Goal: Navigation & Orientation: Find specific page/section

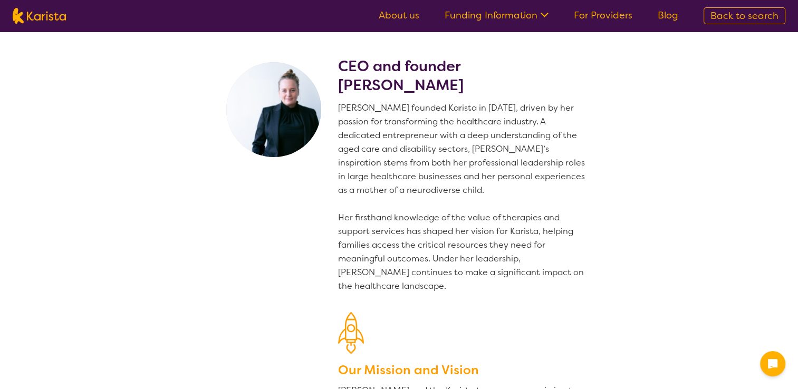
click at [38, 17] on img at bounding box center [39, 16] width 53 height 16
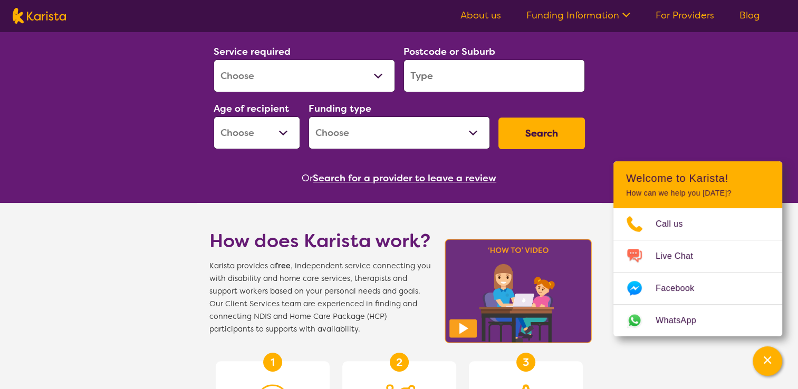
scroll to position [26, 0]
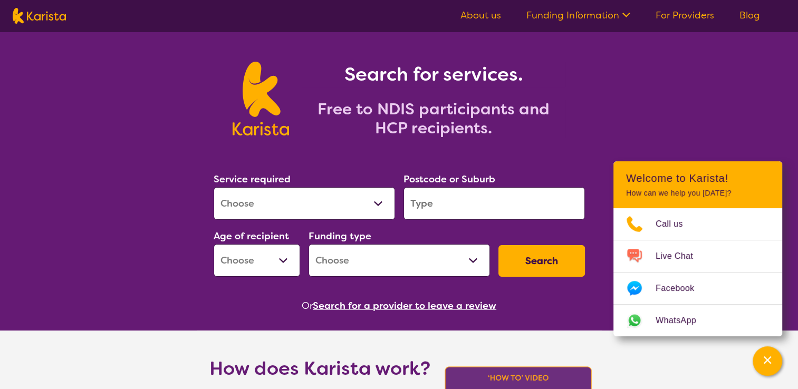
click at [496, 15] on link "About us" at bounding box center [480, 15] width 41 height 13
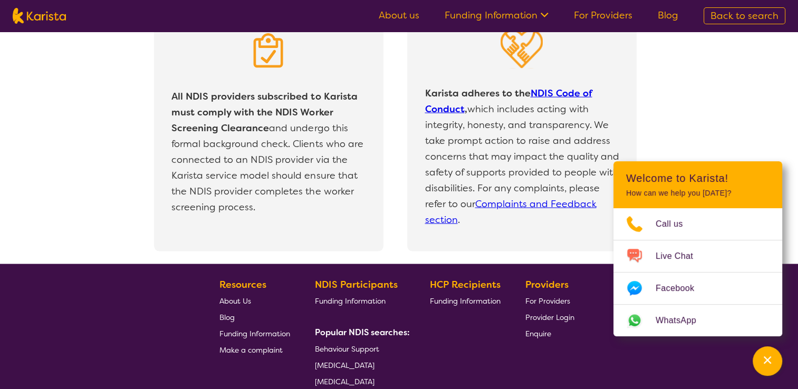
scroll to position [2345, 0]
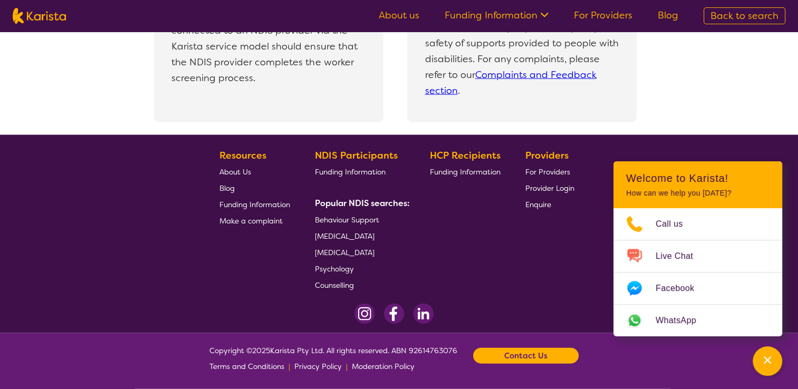
click at [538, 347] on section "Copyright © 2025 Karista Pty Ltd. All rights reserved. ABN 92614763076 Terms an…" at bounding box center [399, 356] width 405 height 37
click at [537, 348] on b "Contact Us" at bounding box center [525, 356] width 43 height 16
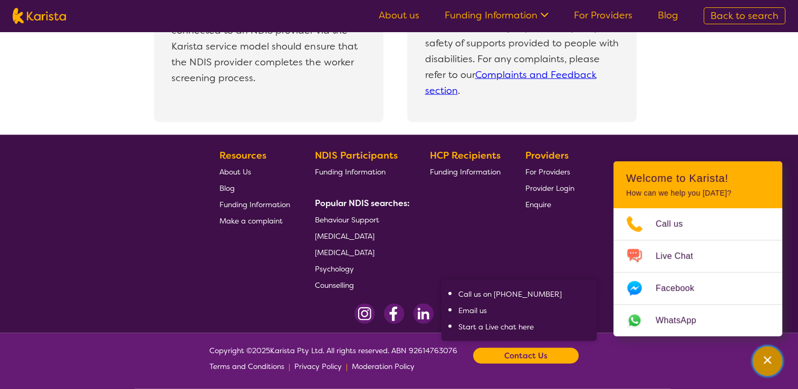
click at [774, 364] on div "Channel Menu" at bounding box center [767, 361] width 21 height 23
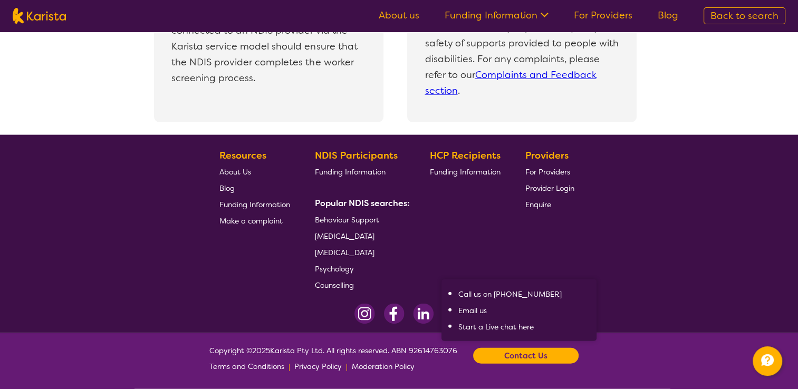
click at [467, 222] on div "HCP Recipients Funding Information" at bounding box center [467, 221] width 75 height 146
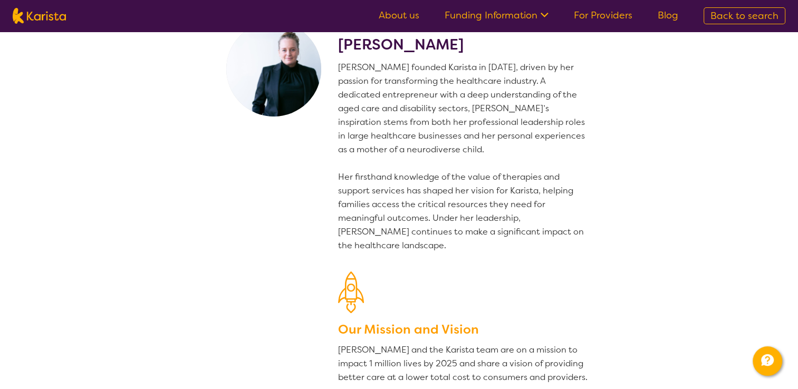
scroll to position [0, 0]
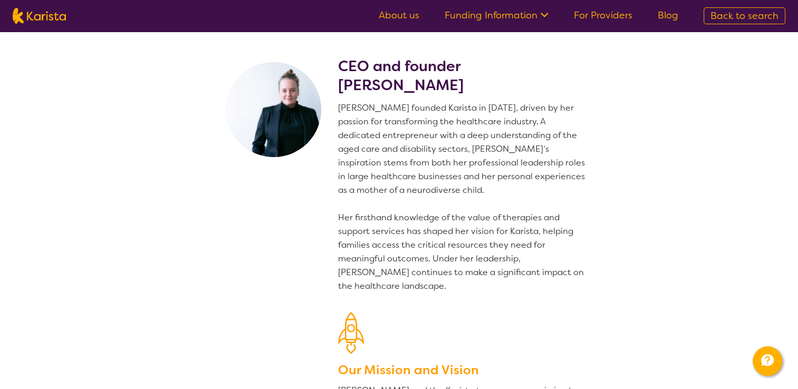
click at [541, 20] on span at bounding box center [542, 16] width 11 height 13
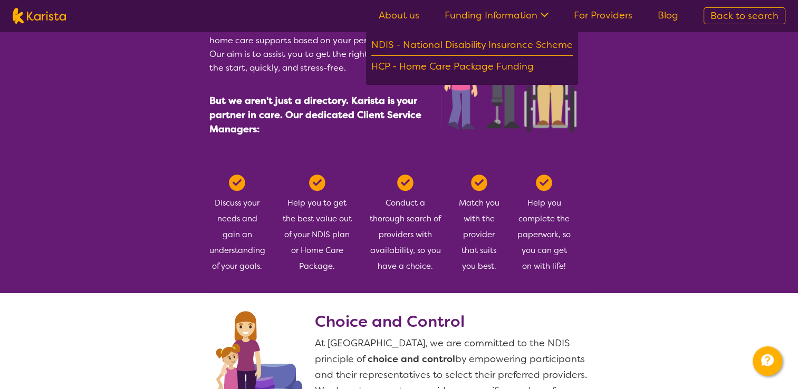
scroll to position [264, 0]
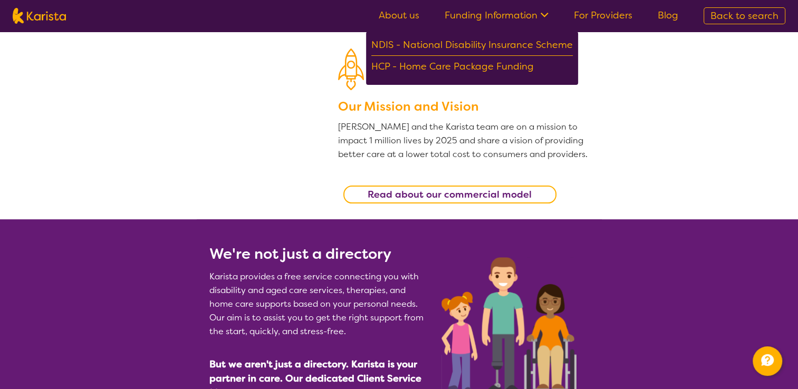
click at [738, 15] on span "Back to search" at bounding box center [744, 15] width 68 height 13
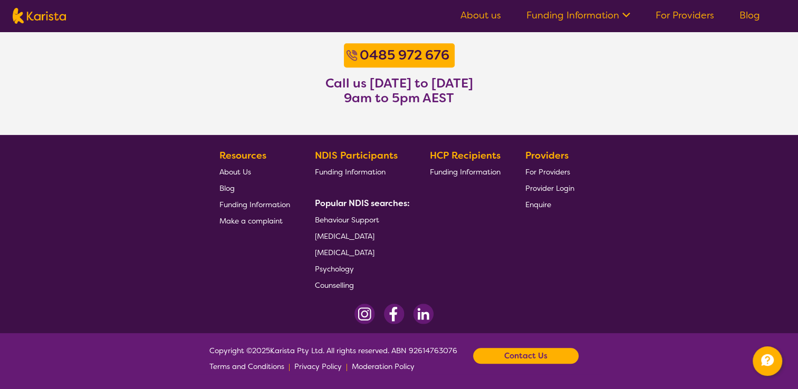
scroll to position [870, 0]
